Goal: Information Seeking & Learning: Learn about a topic

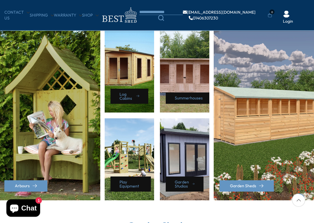
scroll to position [253, 0]
click at [187, 99] on link "Summerhouses" at bounding box center [190, 98] width 49 height 11
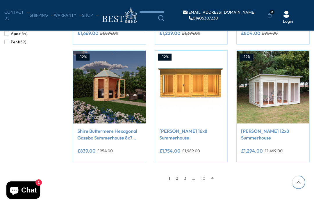
scroll to position [436, 0]
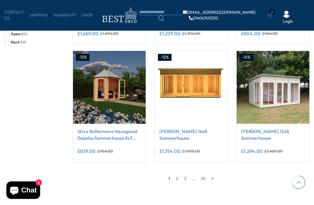
click at [178, 180] on link "2" at bounding box center [177, 178] width 8 height 9
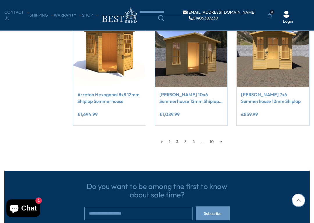
scroll to position [475, 0]
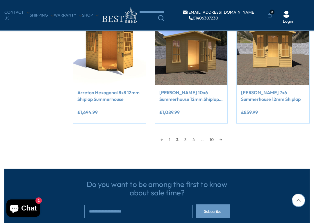
click at [186, 138] on link "3" at bounding box center [186, 139] width 8 height 9
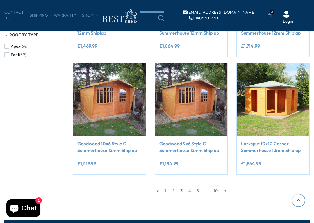
scroll to position [424, 0]
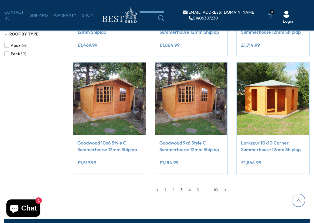
click at [190, 189] on link "4" at bounding box center [190, 190] width 8 height 9
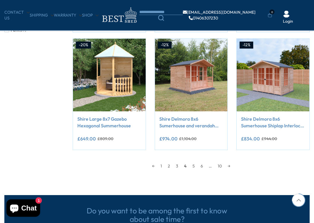
scroll to position [448, 0]
click at [196, 165] on link "5" at bounding box center [194, 166] width 8 height 9
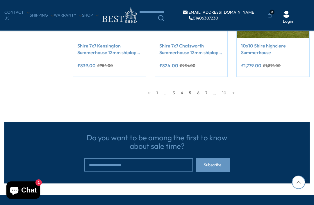
scroll to position [512, 0]
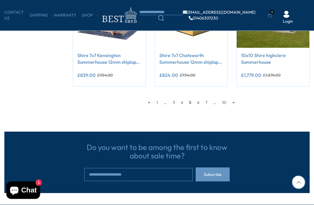
click at [200, 103] on link "6" at bounding box center [198, 102] width 8 height 9
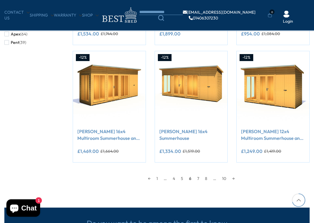
scroll to position [436, 0]
click at [203, 178] on link "8" at bounding box center [206, 178] width 8 height 9
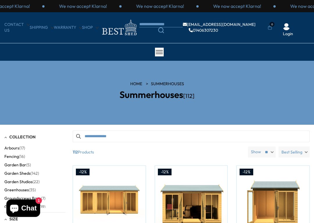
click at [36, 17] on div "CONTACT US Shipping Warranty Shop [EMAIL_ADDRESS][DOMAIN_NAME] 01406307230 0 Lo…" at bounding box center [157, 27] width 314 height 31
